Goal: Task Accomplishment & Management: Use online tool/utility

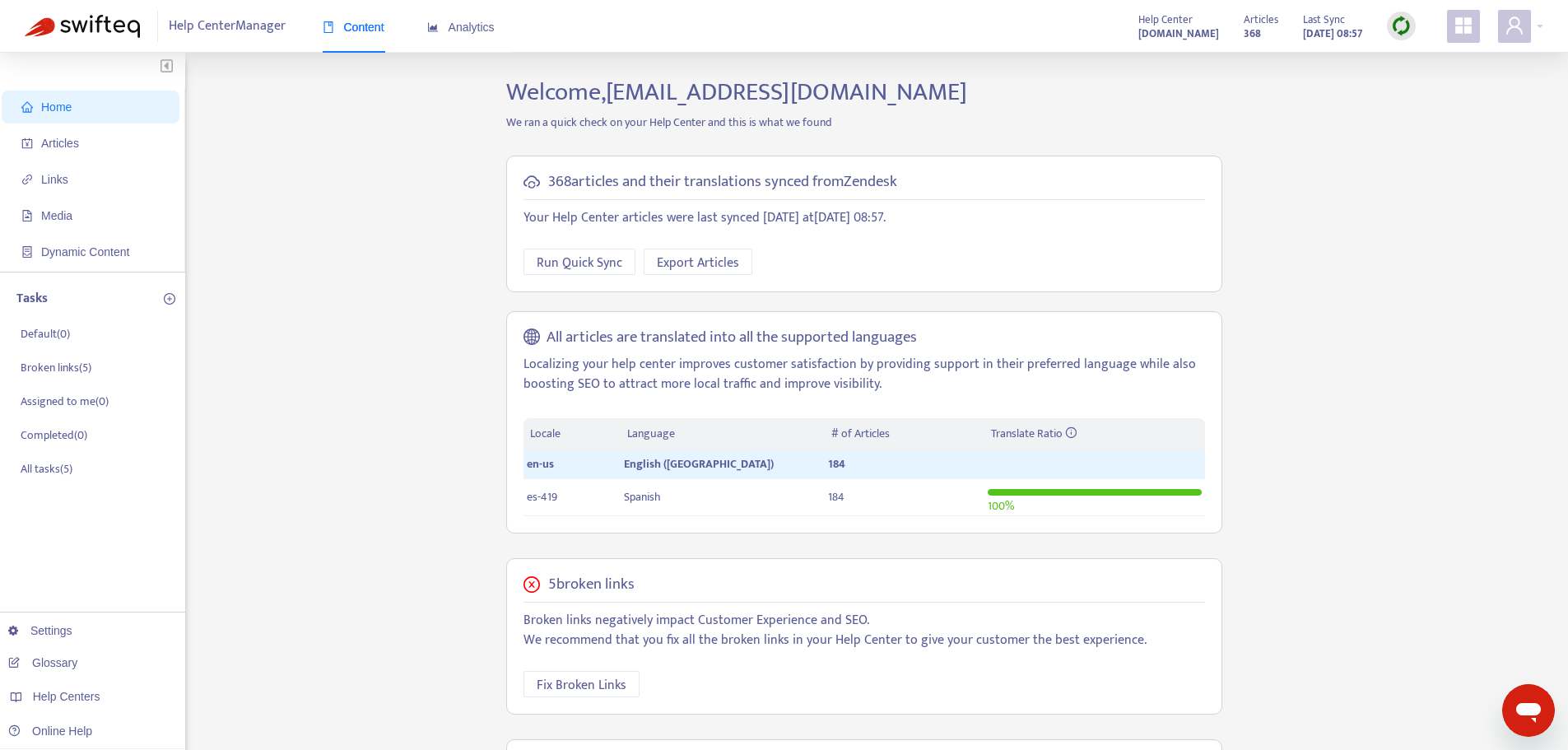
click at [1406, 30] on img at bounding box center [1402, 26] width 21 height 21
click at [1423, 86] on link "Full Sync" at bounding box center [1429, 86] width 60 height 19
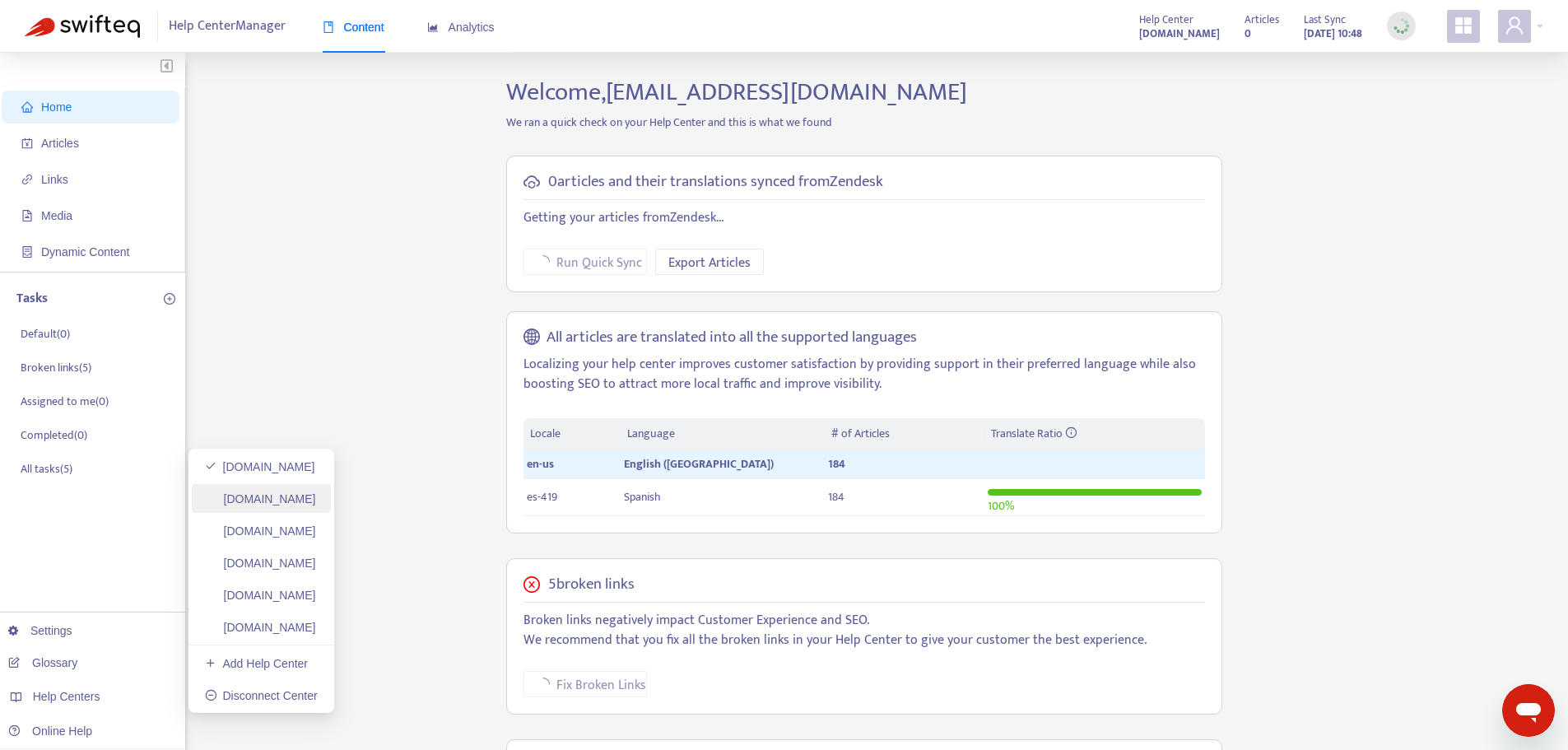
click at [293, 504] on link "[DOMAIN_NAME]" at bounding box center [261, 499] width 111 height 13
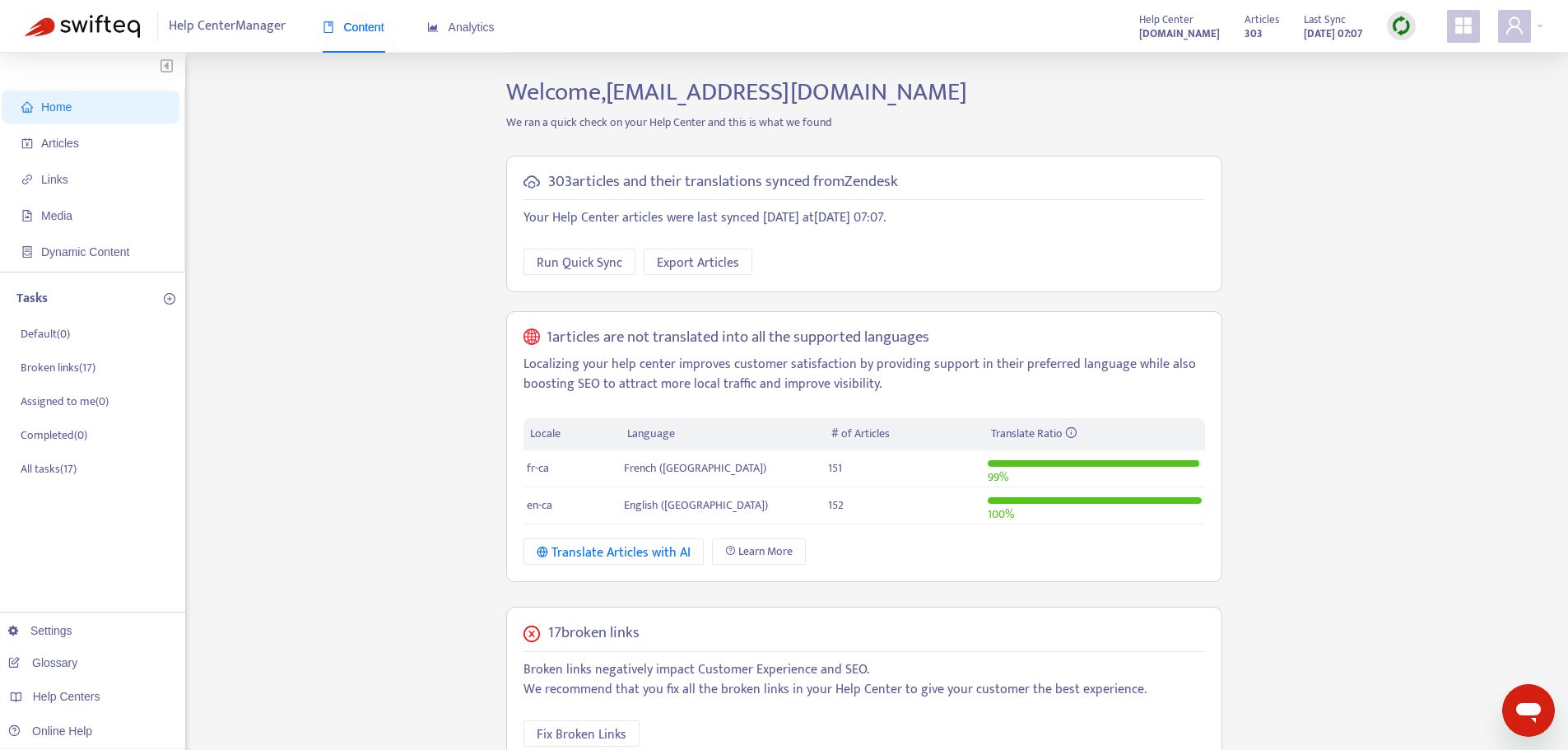
click at [1399, 21] on img at bounding box center [1402, 26] width 21 height 21
click at [1419, 80] on link "Full Sync" at bounding box center [1429, 86] width 60 height 19
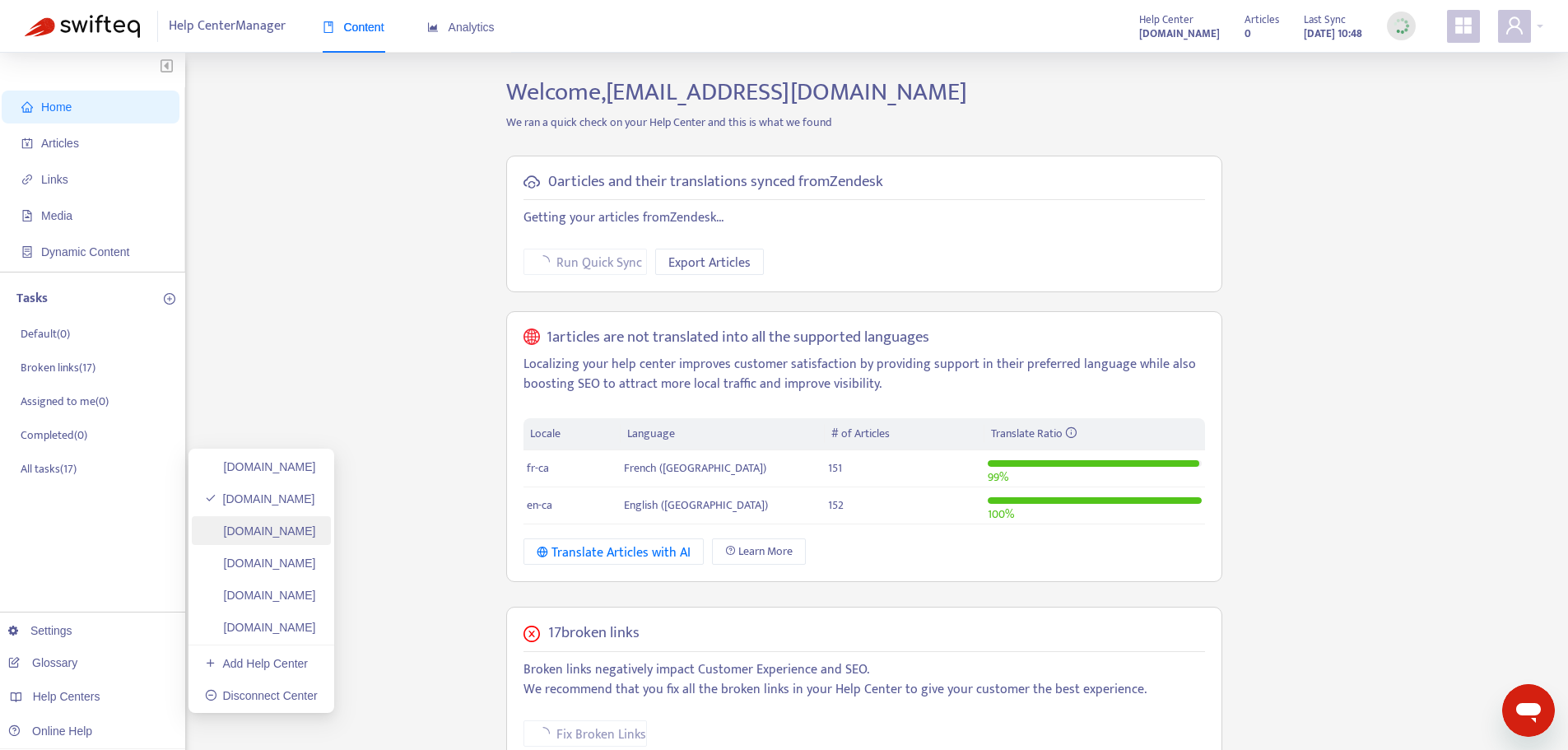
click at [311, 533] on link "[DOMAIN_NAME]" at bounding box center [261, 531] width 111 height 13
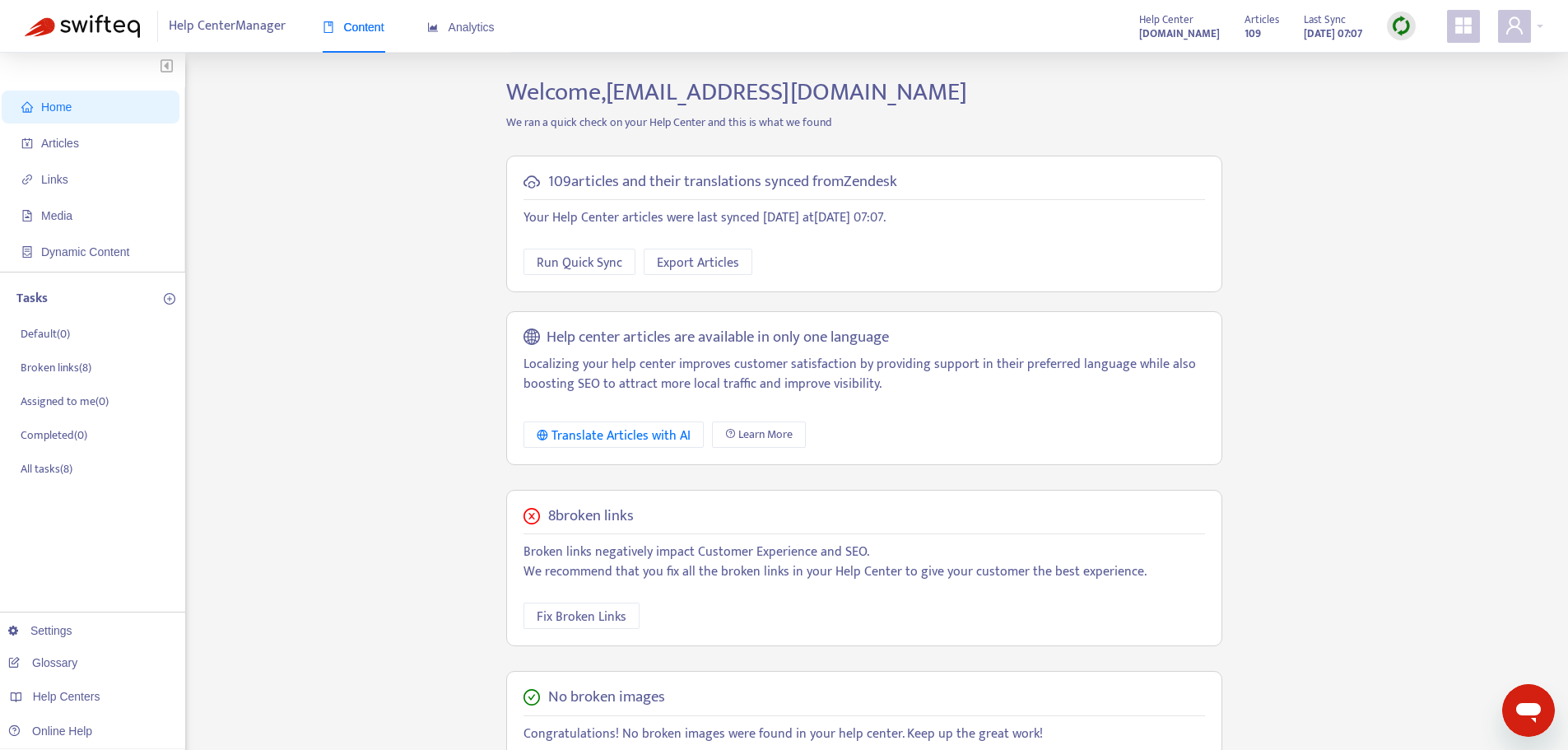
click at [1389, 31] on div at bounding box center [1401, 26] width 28 height 28
drag, startPoint x: 1440, startPoint y: 82, endPoint x: 1406, endPoint y: 97, distance: 37.2
click at [1440, 81] on link "Full Sync" at bounding box center [1429, 86] width 60 height 19
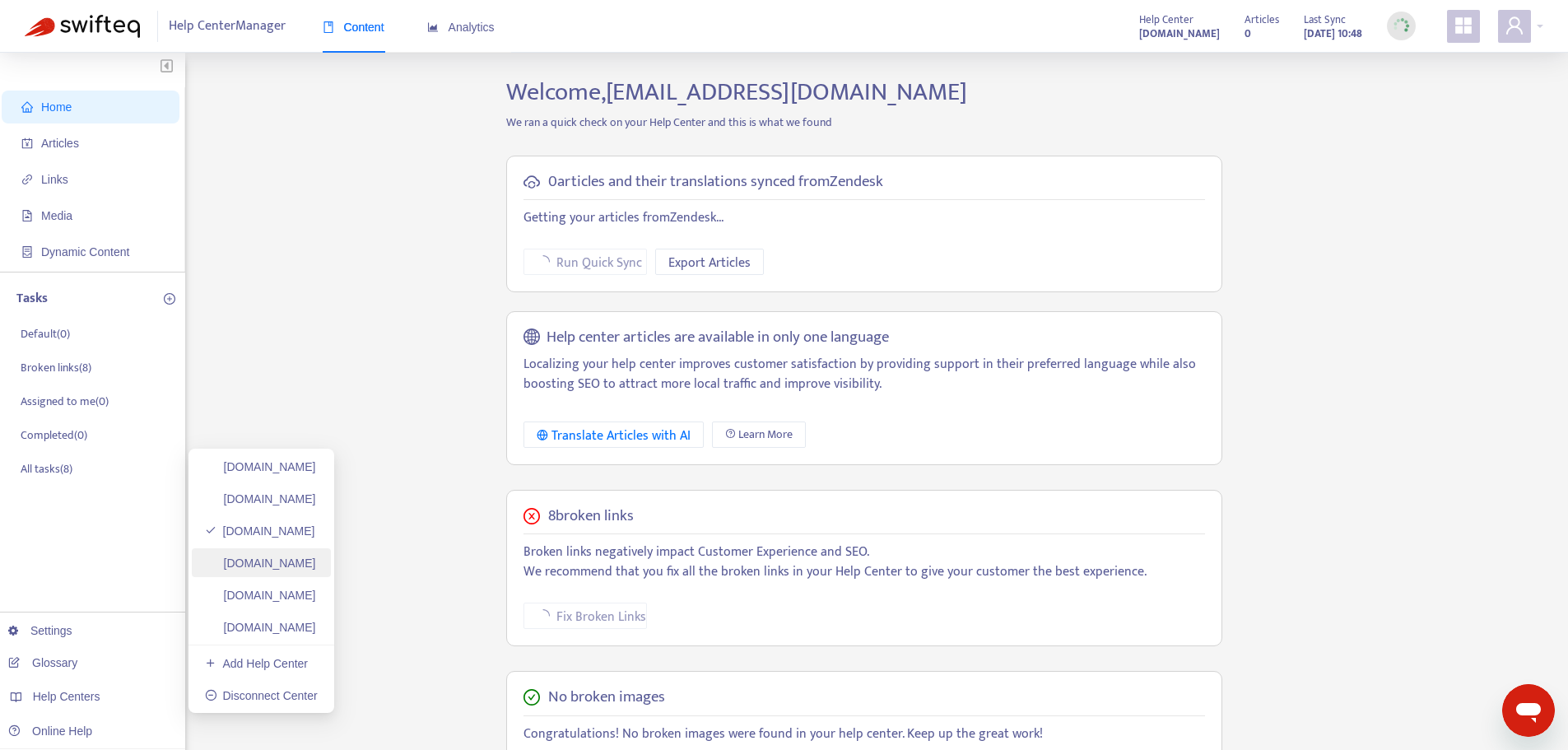
click at [298, 556] on link "[DOMAIN_NAME]" at bounding box center [261, 563] width 111 height 13
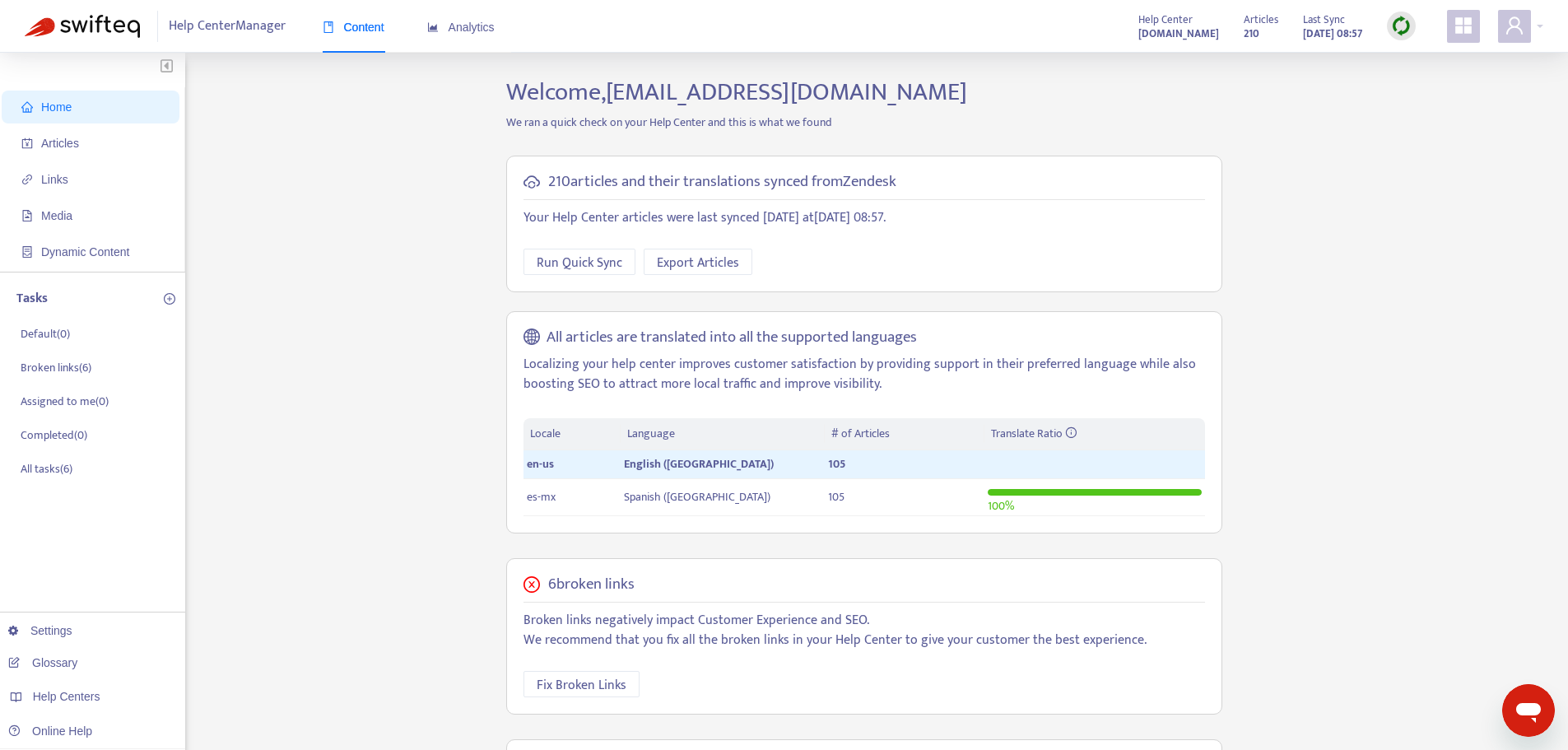
click at [1400, 25] on img at bounding box center [1402, 26] width 21 height 21
click at [1436, 77] on link "Full Sync" at bounding box center [1429, 86] width 60 height 19
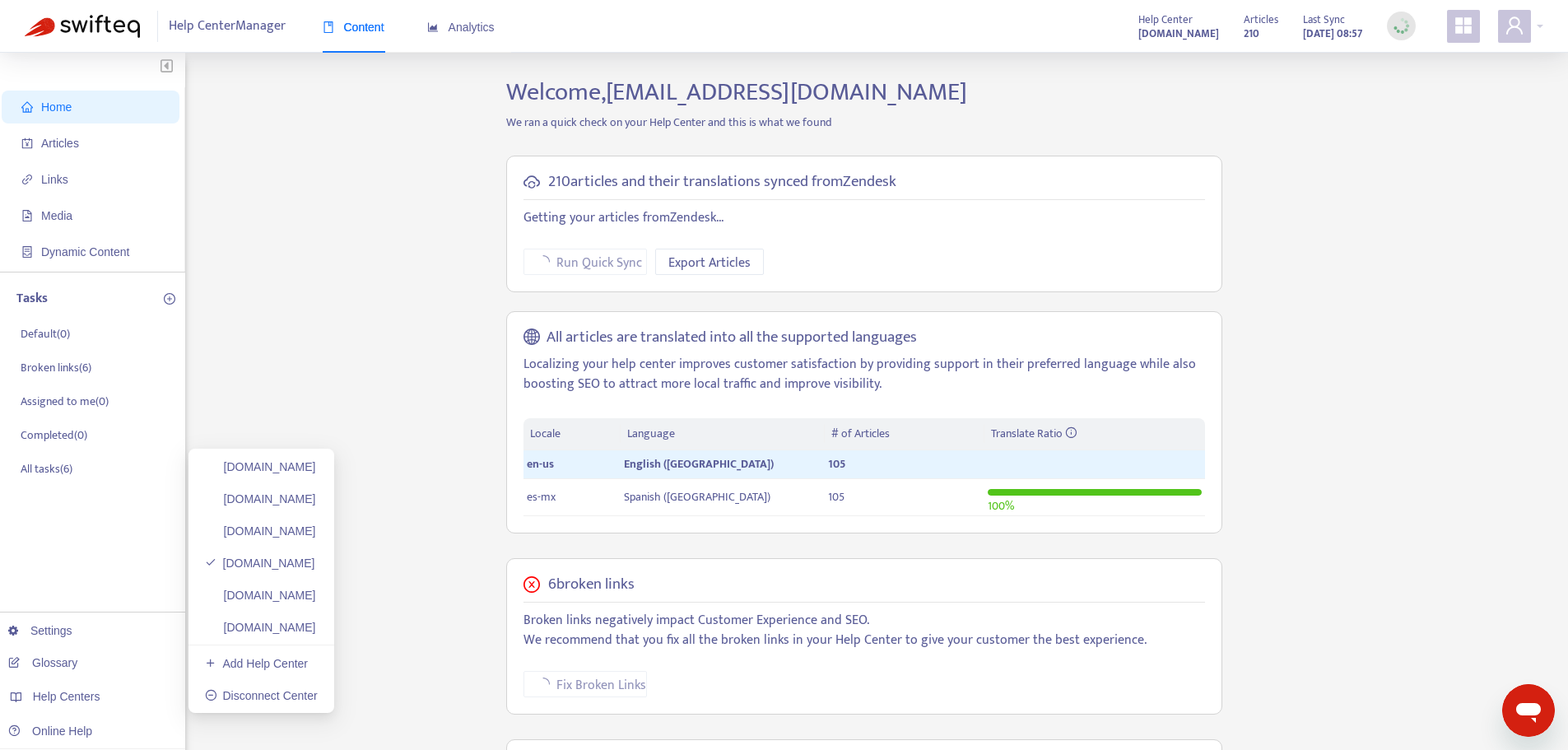
drag, startPoint x: 310, startPoint y: 607, endPoint x: 390, endPoint y: 563, distance: 91.3
click at [310, 602] on link "[DOMAIN_NAME]" at bounding box center [261, 595] width 111 height 13
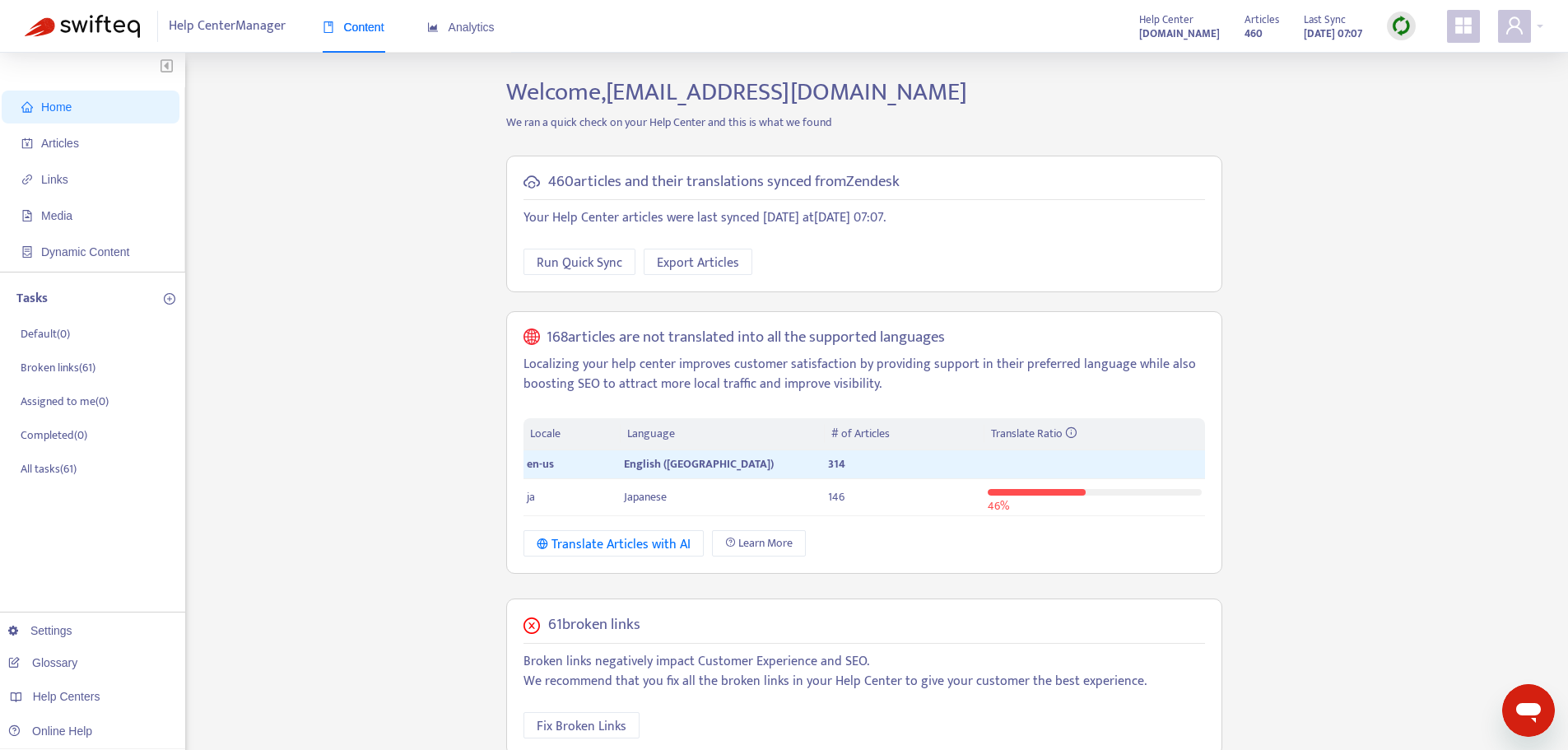
click at [1413, 25] on div at bounding box center [1401, 26] width 28 height 28
click at [1455, 84] on link "Full Sync" at bounding box center [1429, 86] width 60 height 19
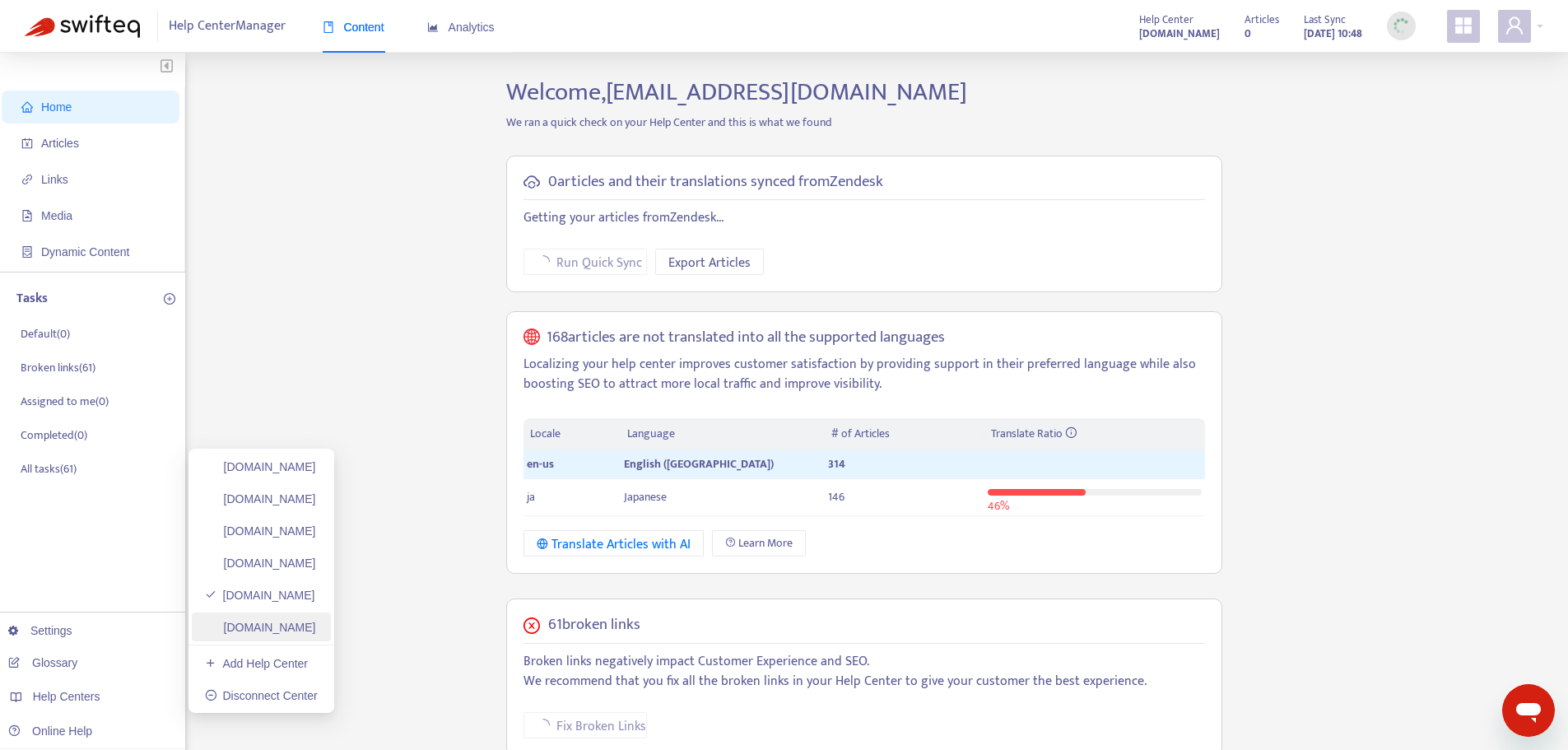
click at [316, 622] on link "[DOMAIN_NAME]" at bounding box center [261, 627] width 111 height 13
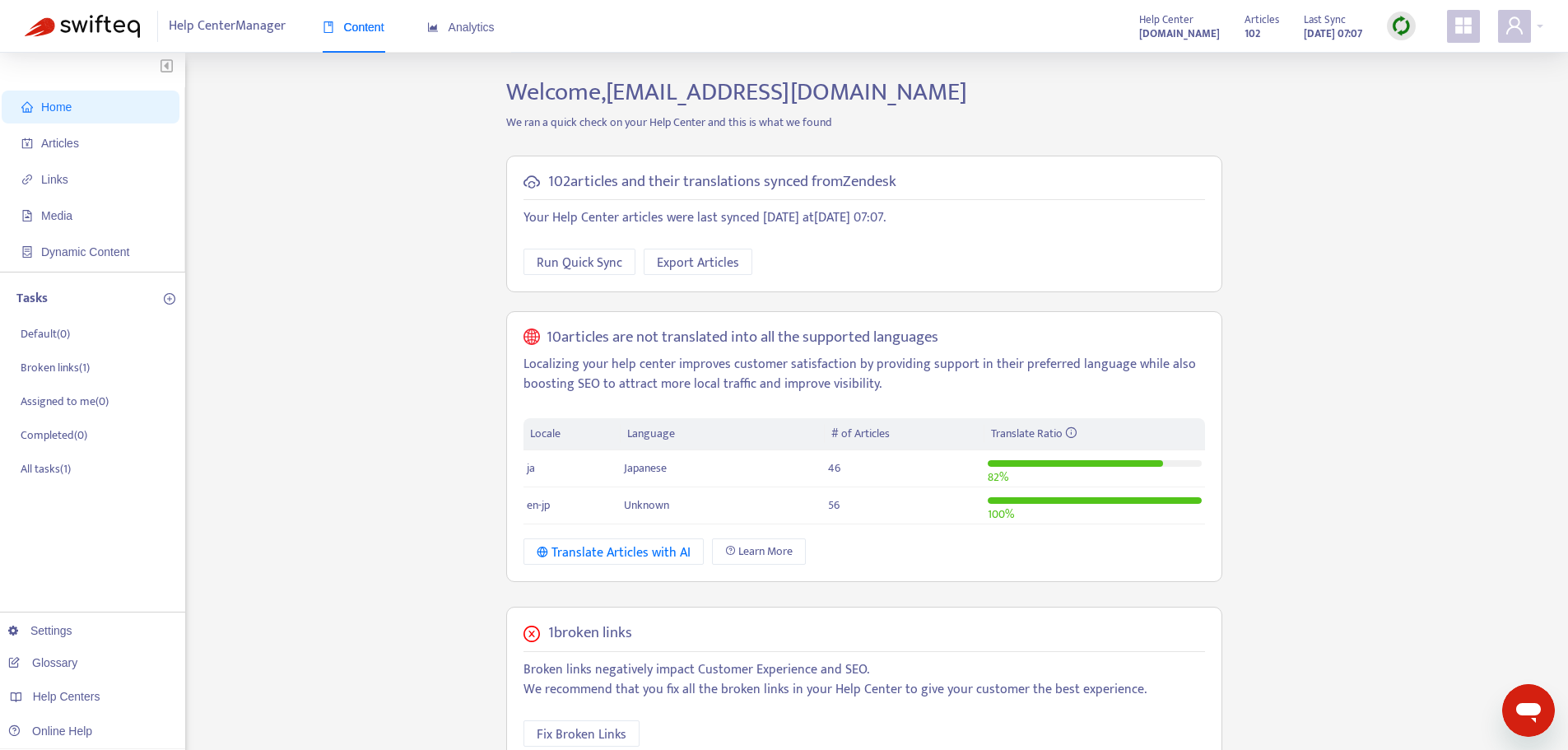
click at [1403, 23] on img at bounding box center [1402, 26] width 21 height 21
click at [1445, 77] on link "Full Sync" at bounding box center [1429, 86] width 60 height 19
